Goal: Transaction & Acquisition: Purchase product/service

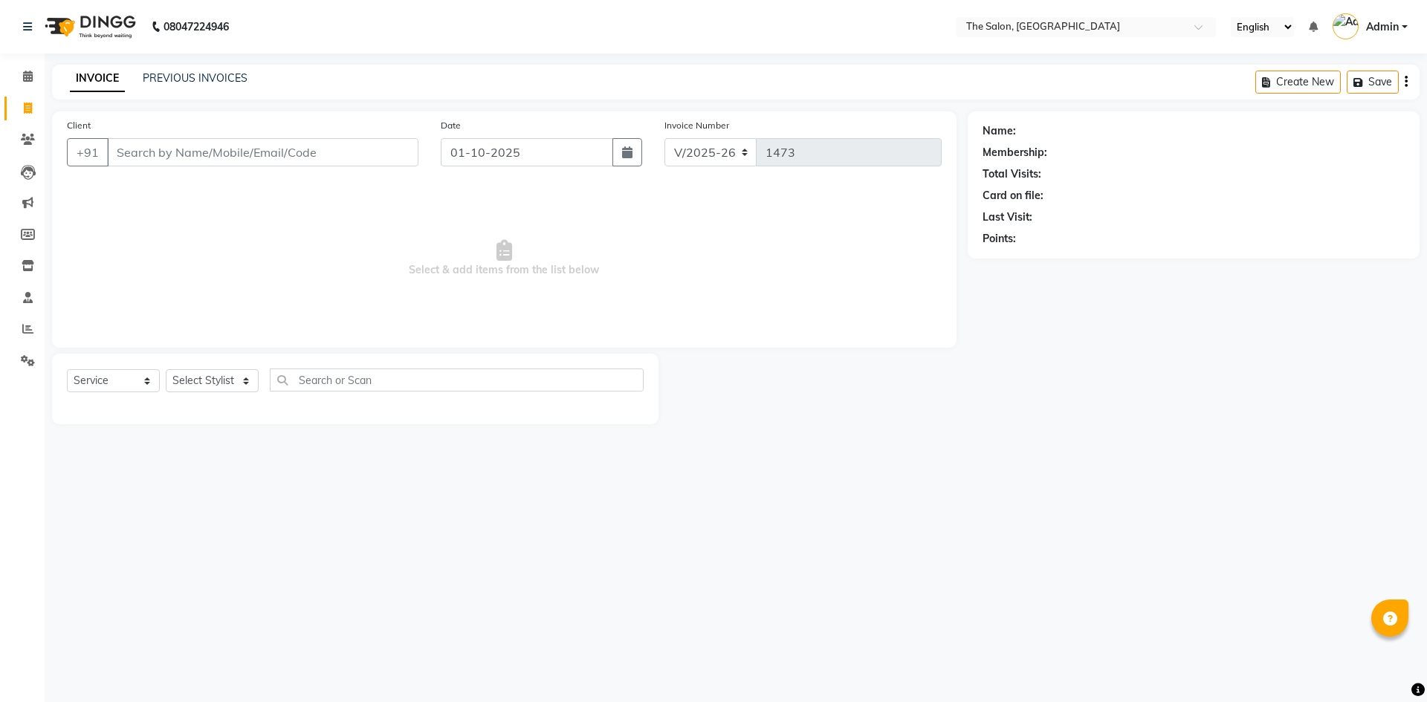
select select "4245"
select select "service"
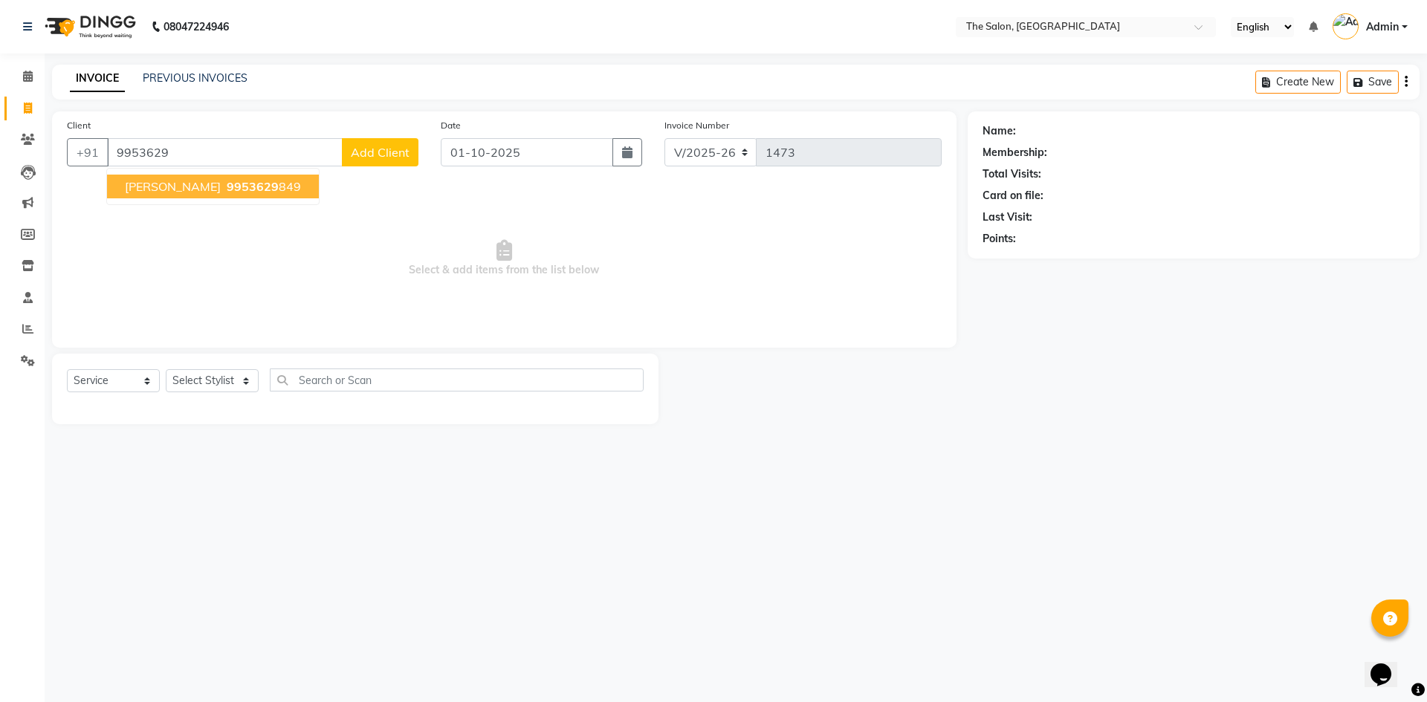
click at [227, 188] on span "9953629" at bounding box center [253, 186] width 52 height 15
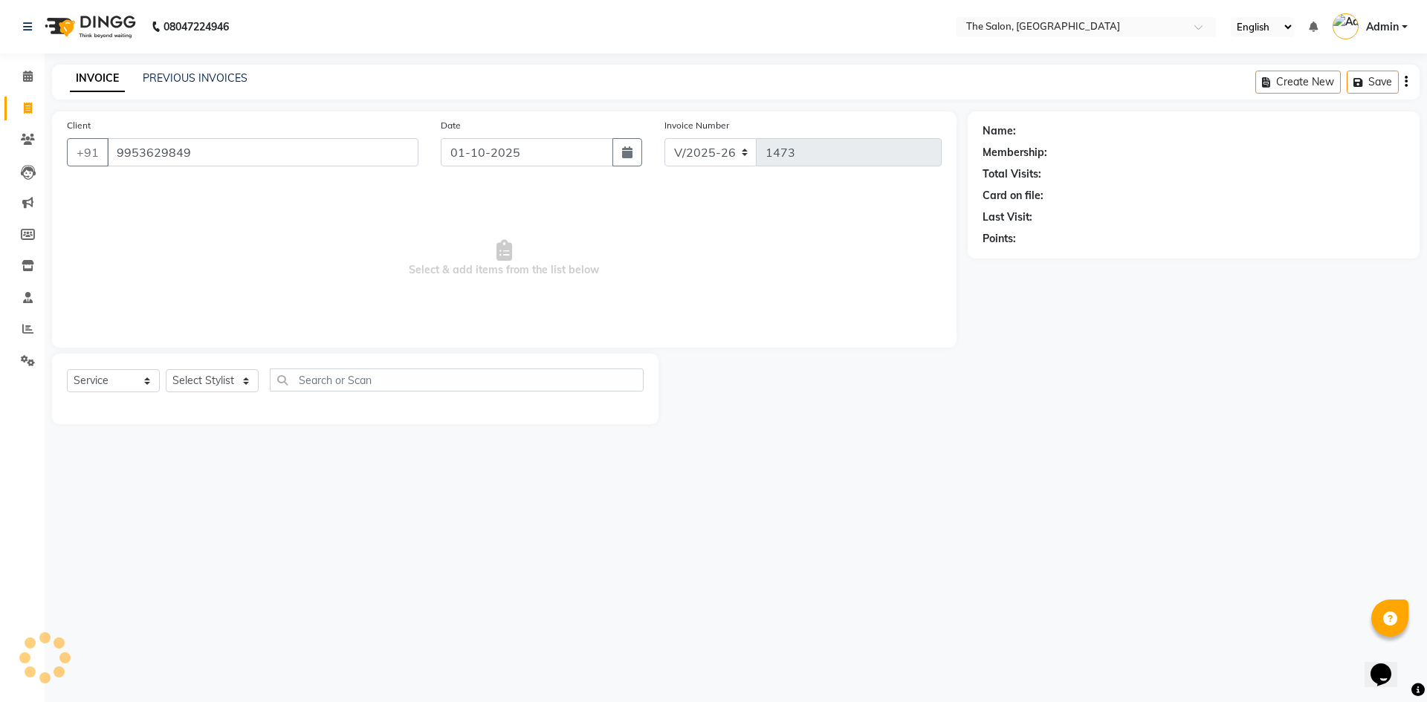
type input "9953629849"
click at [1024, 256] on icon "button" at bounding box center [1024, 260] width 10 height 10
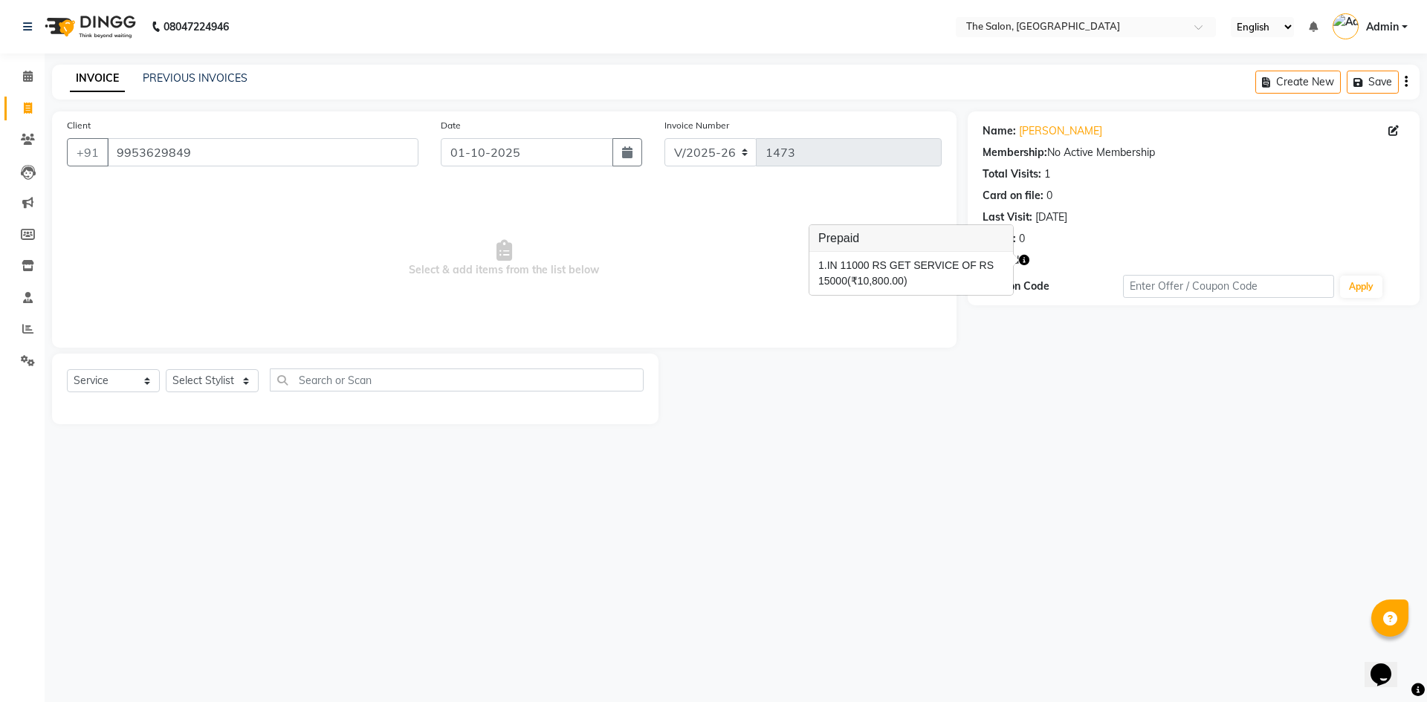
click at [703, 212] on span "Select & add items from the list below" at bounding box center [504, 258] width 875 height 149
click at [215, 386] on select "Select Stylist [PERSON_NAME] [PERSON_NAME] AKASH [PERSON_NAME] ARJUN [PERSON_NA…" at bounding box center [212, 380] width 93 height 23
select select "22748"
click at [166, 369] on select "Select Stylist [PERSON_NAME] [PERSON_NAME] AKASH [PERSON_NAME] ARJUN [PERSON_NA…" at bounding box center [212, 380] width 93 height 23
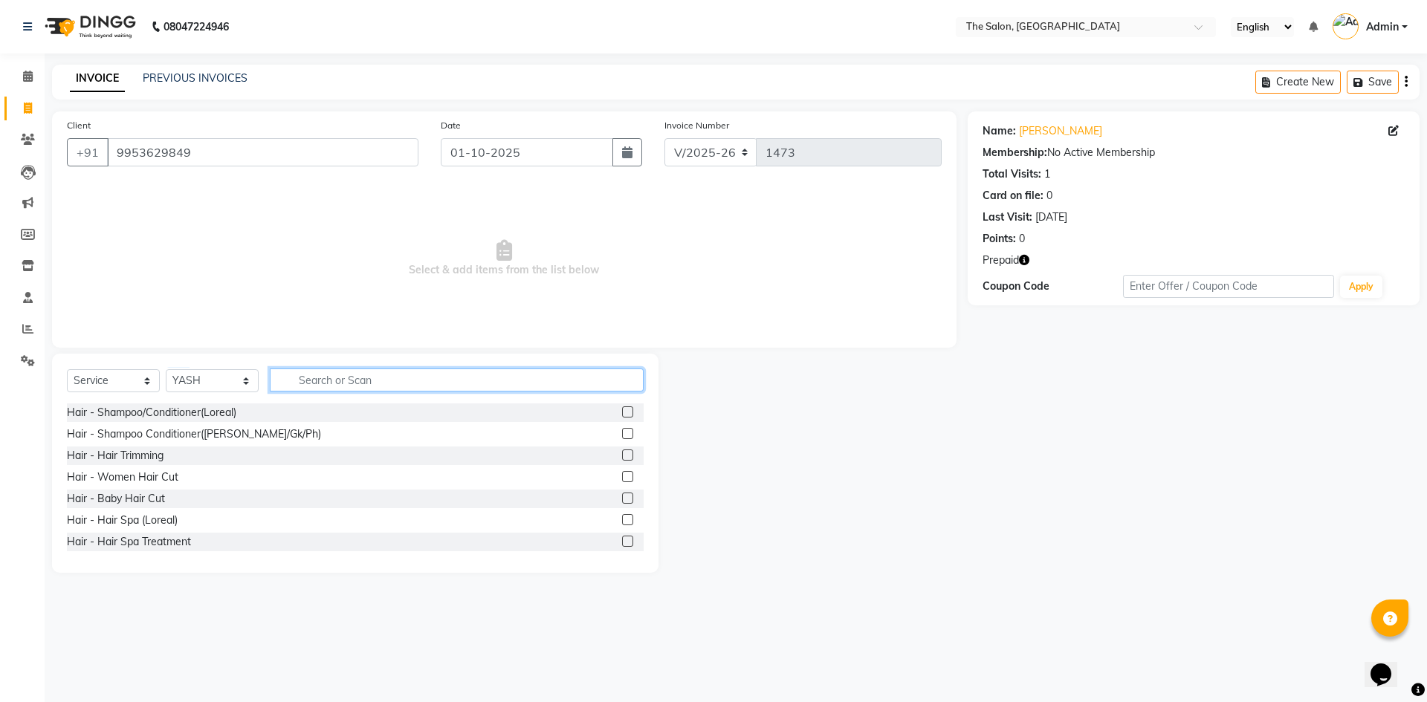
click at [381, 380] on input "text" at bounding box center [457, 380] width 374 height 23
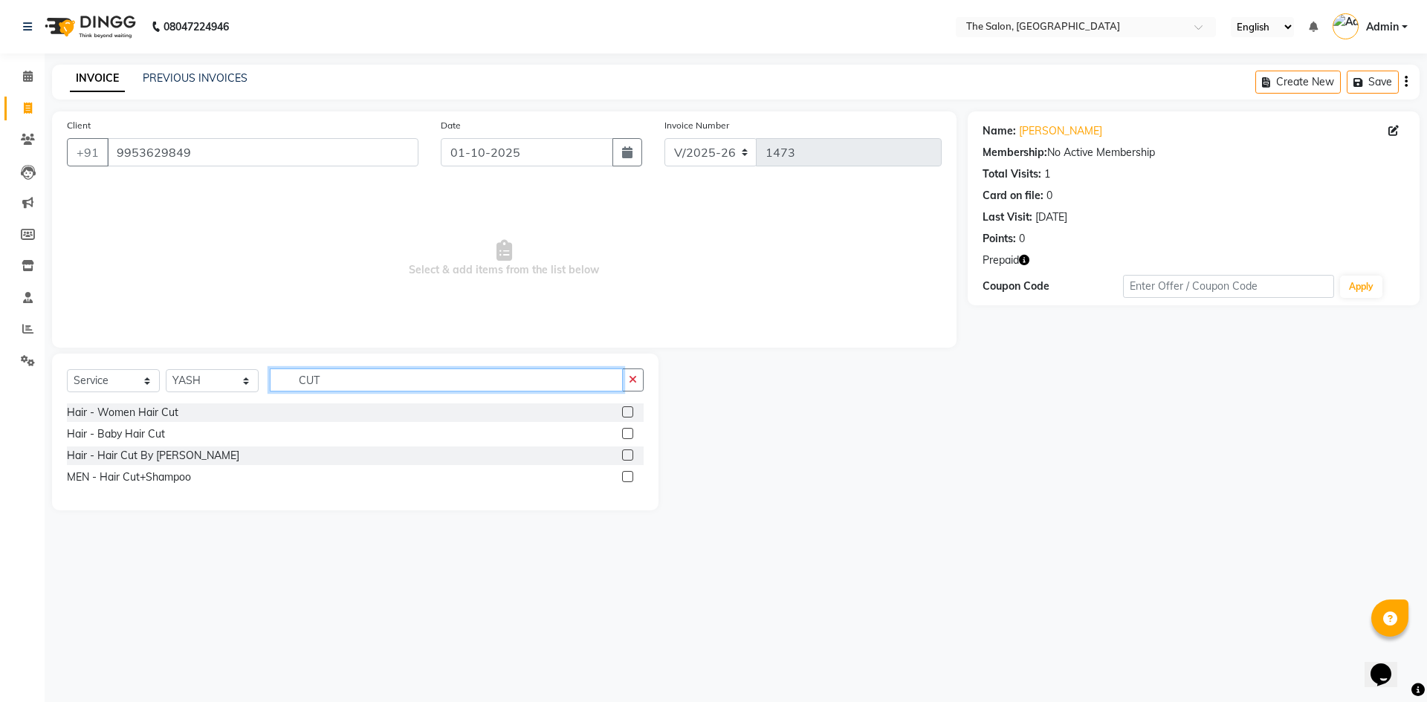
type input "CUT"
click at [627, 473] on label at bounding box center [627, 476] width 11 height 11
click at [627, 473] on input "checkbox" at bounding box center [627, 478] width 10 height 10
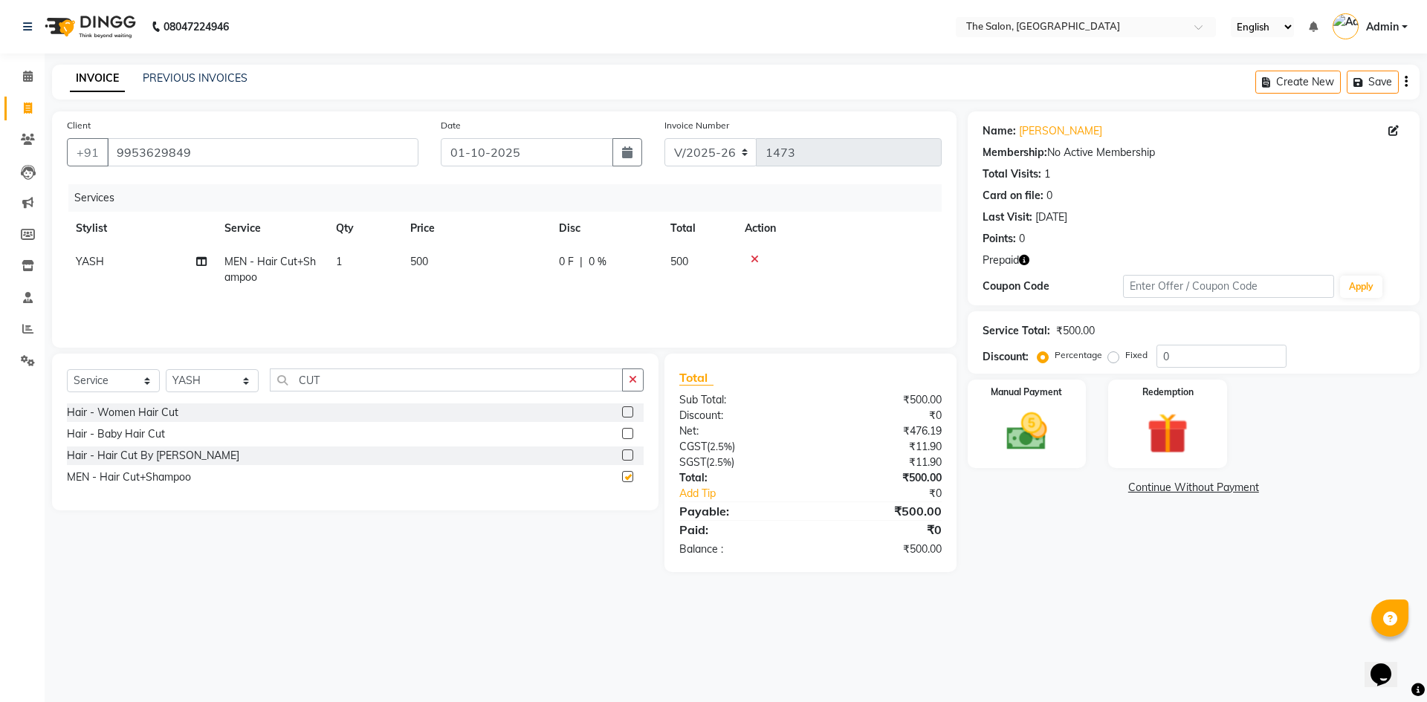
checkbox input "false"
click at [1208, 398] on div "Redemption" at bounding box center [1167, 423] width 123 height 91
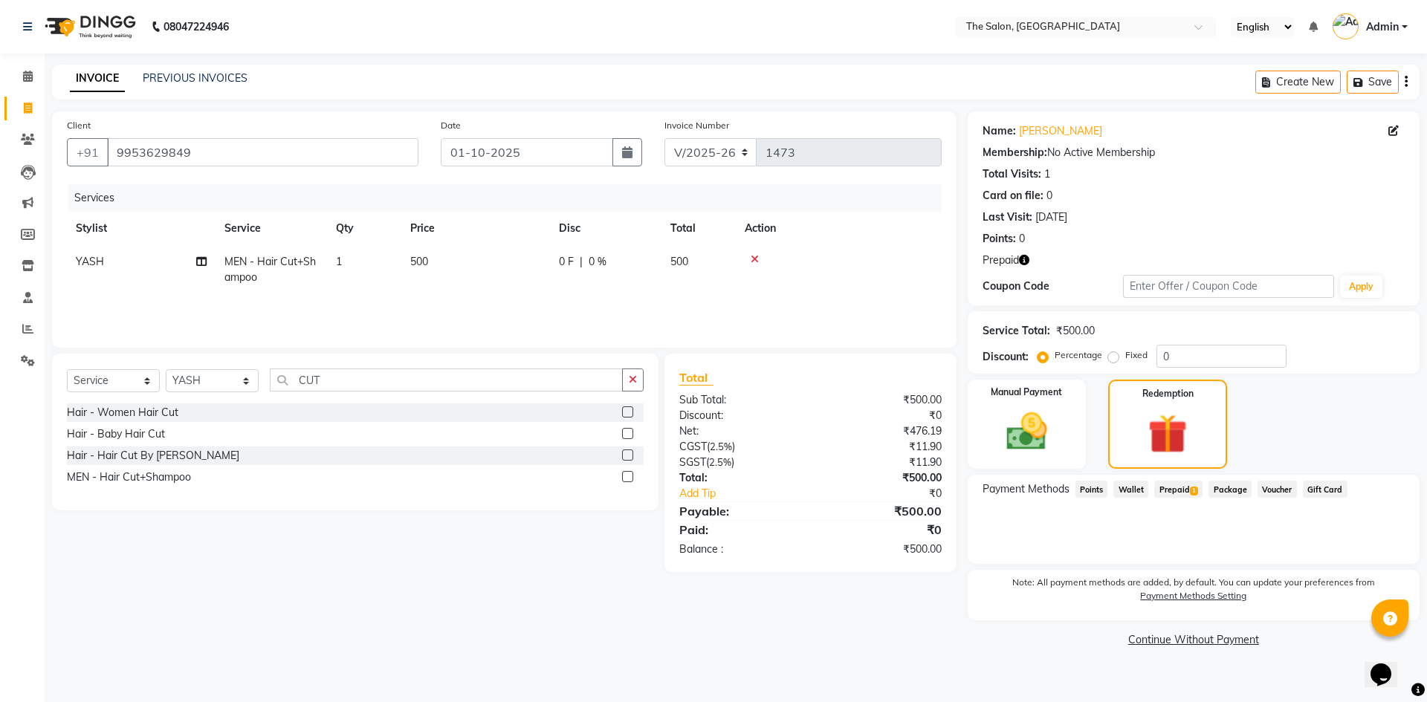
click at [1167, 487] on span "Prepaid 1" at bounding box center [1178, 489] width 48 height 17
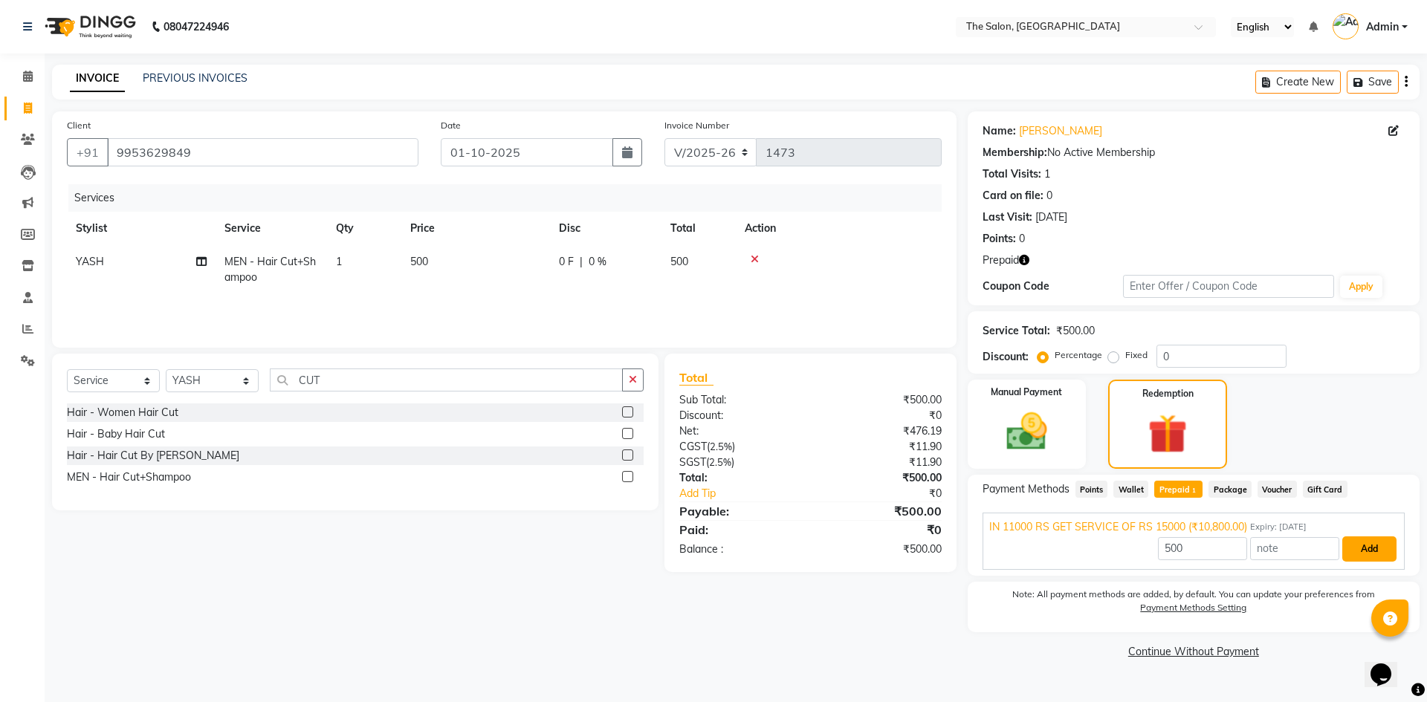
click at [1359, 541] on button "Add" at bounding box center [1369, 549] width 54 height 25
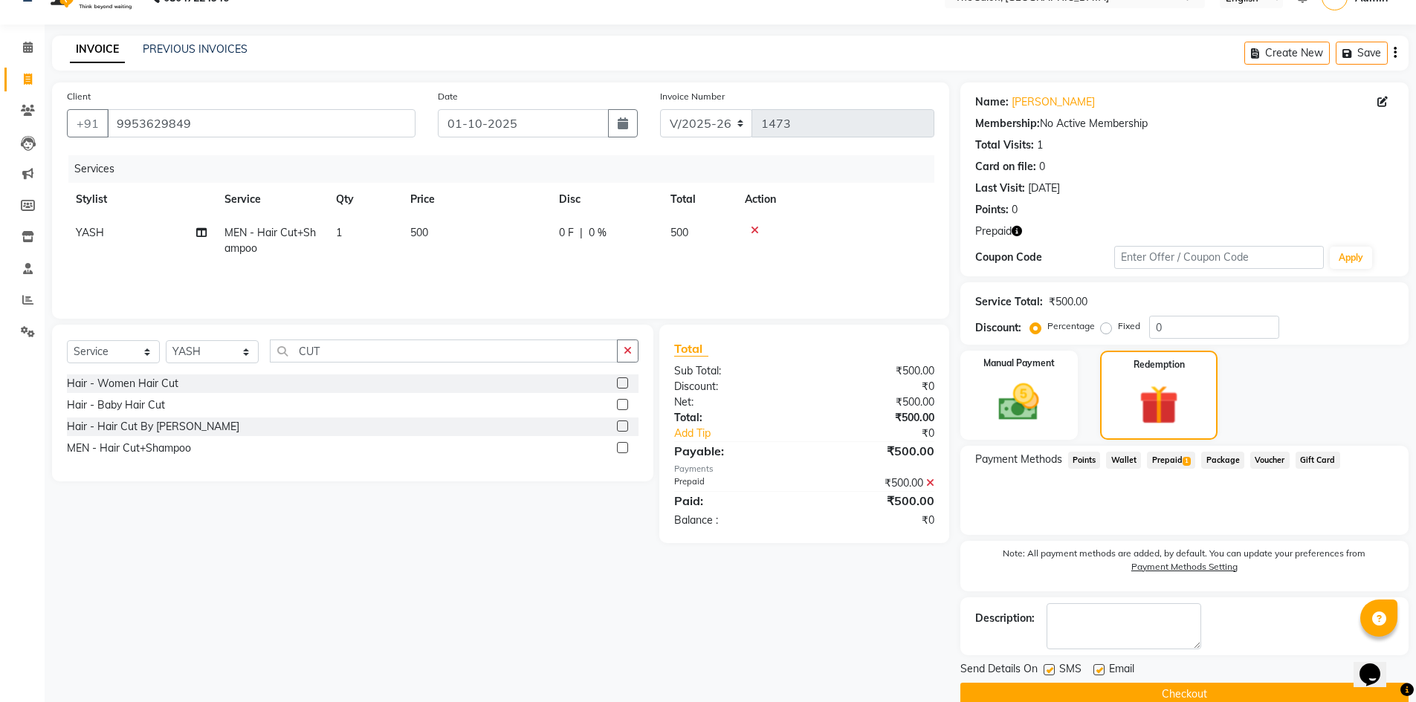
scroll to position [55, 0]
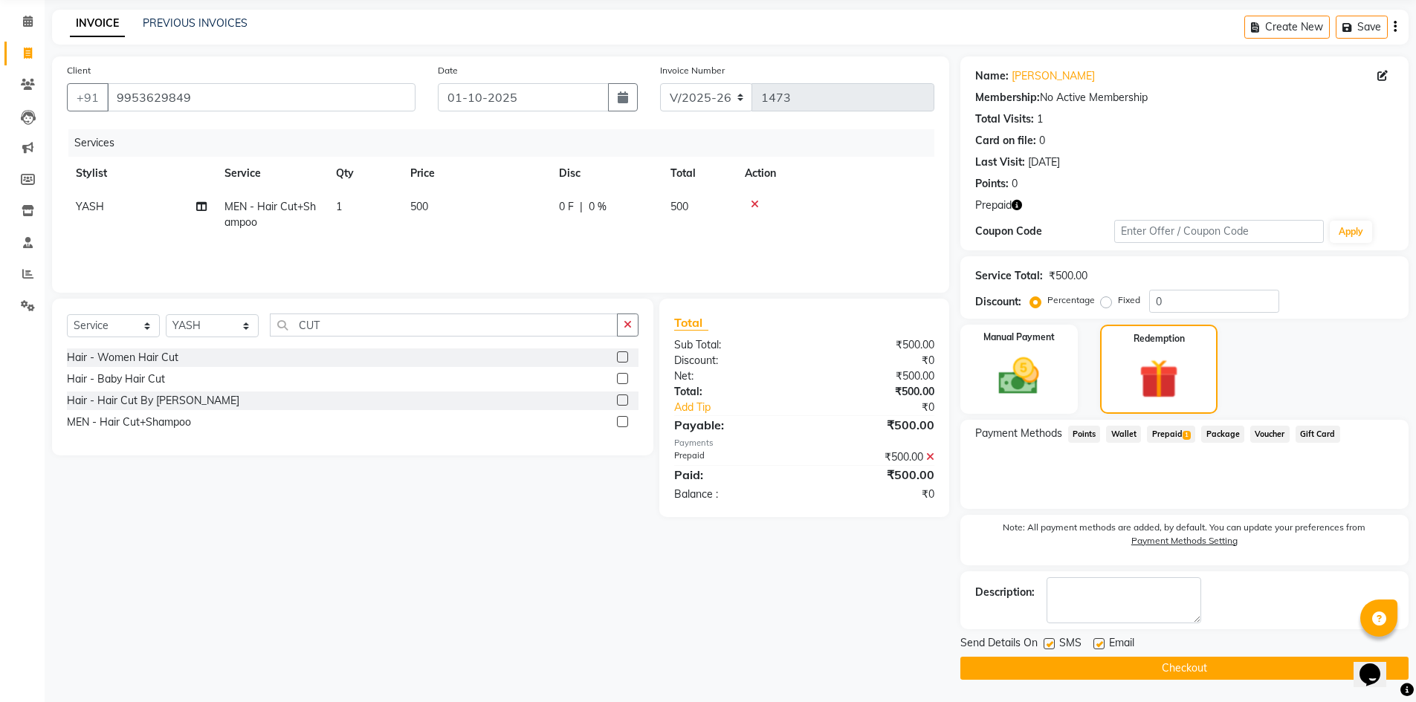
click at [1171, 668] on button "Checkout" at bounding box center [1184, 668] width 448 height 23
